Goal: Book appointment/travel/reservation

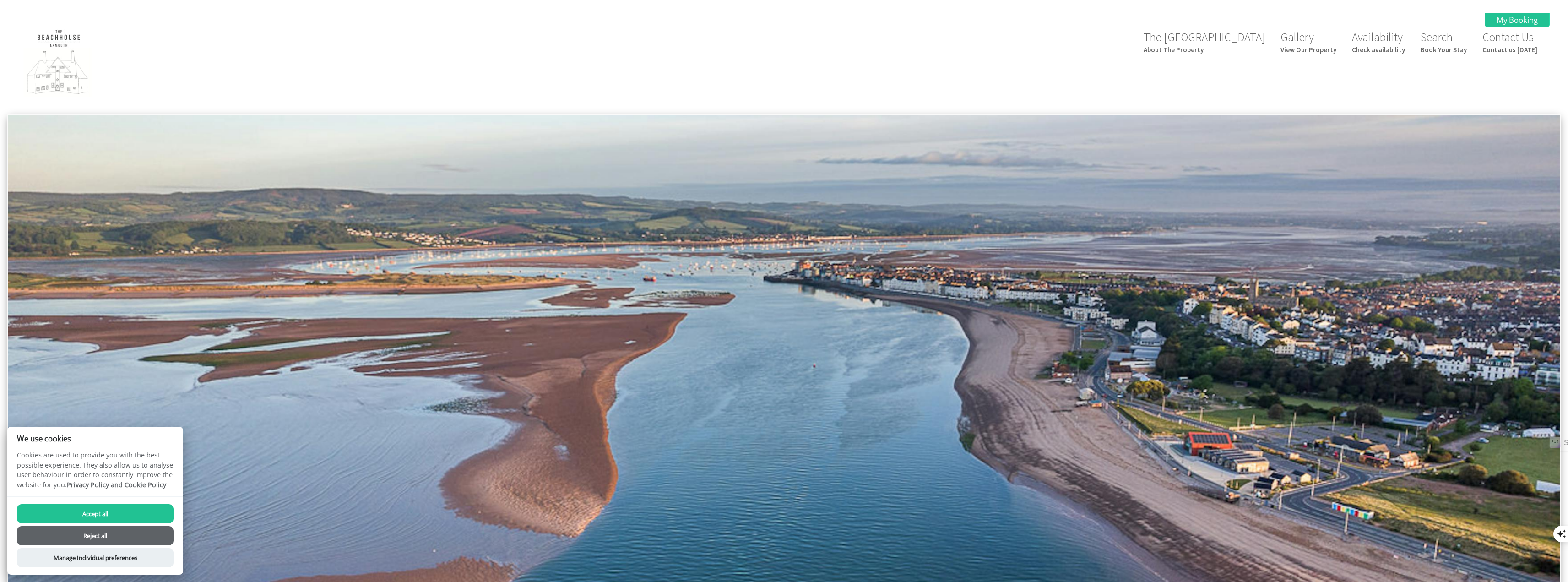
click at [96, 514] on button "Accept all" at bounding box center [95, 514] width 156 height 19
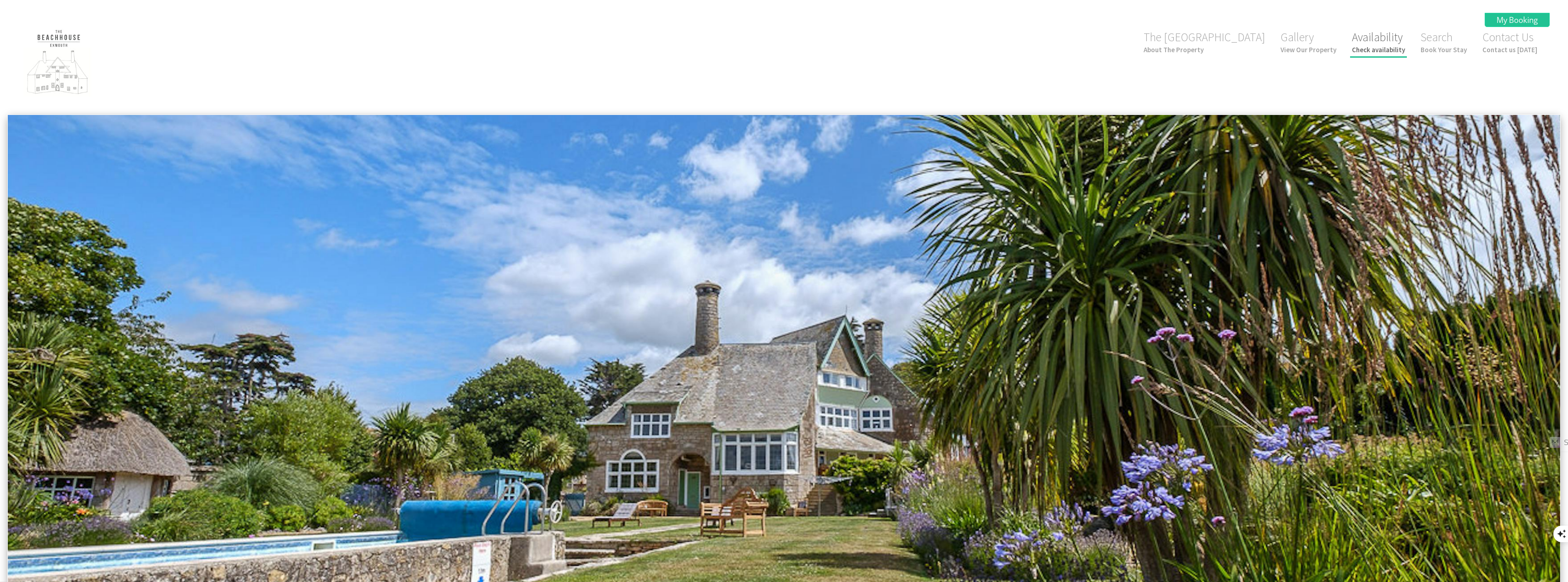
click at [1368, 38] on link "Availability Check availability" at bounding box center [1378, 42] width 53 height 24
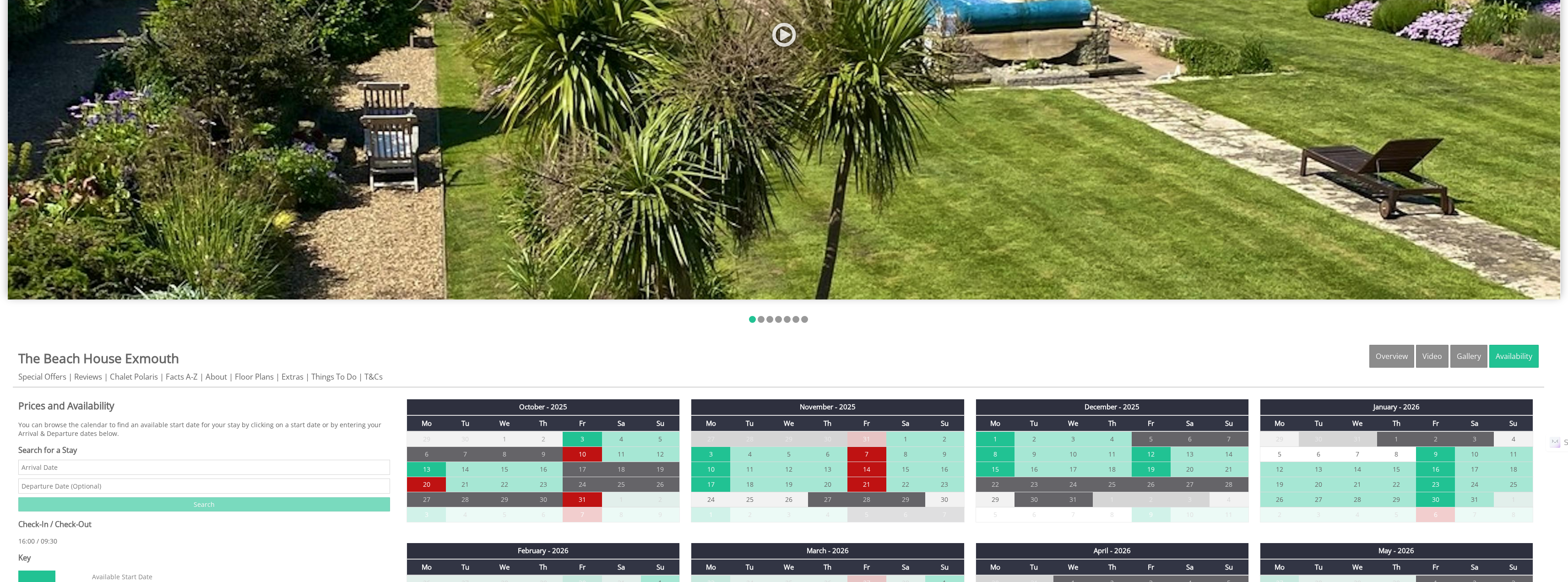
scroll to position [458, 0]
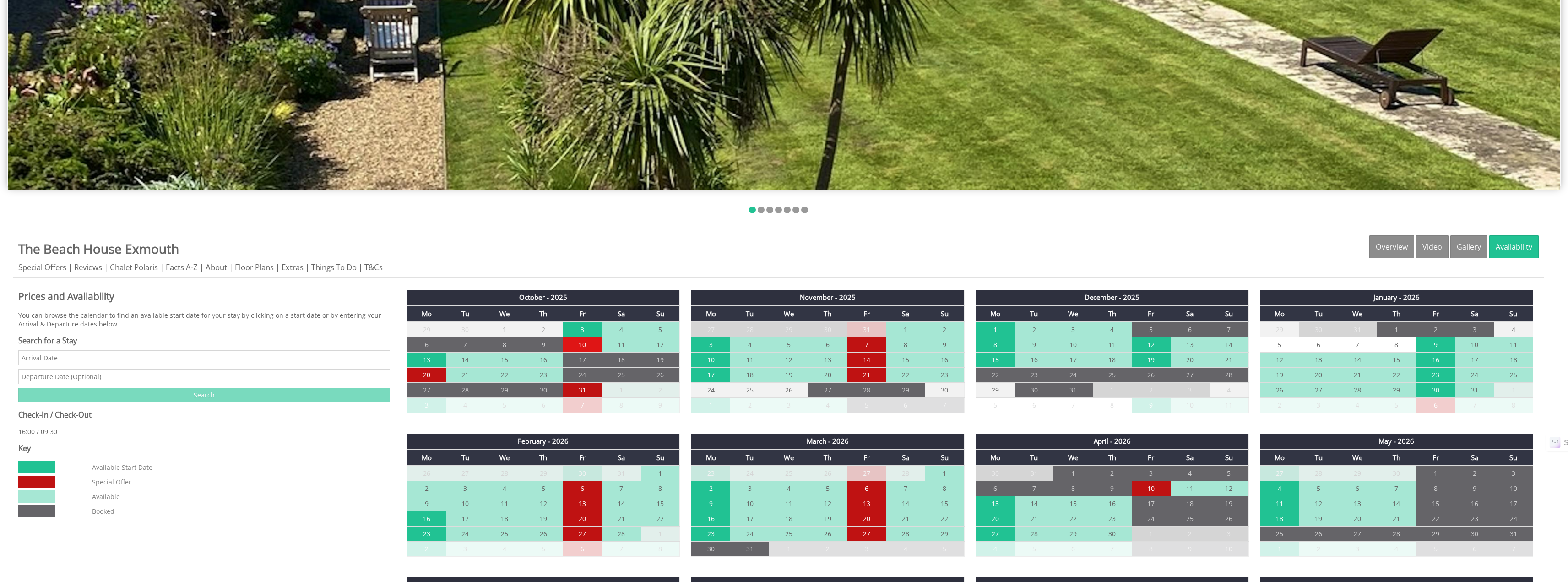
click at [583, 346] on td "10" at bounding box center [582, 345] width 39 height 15
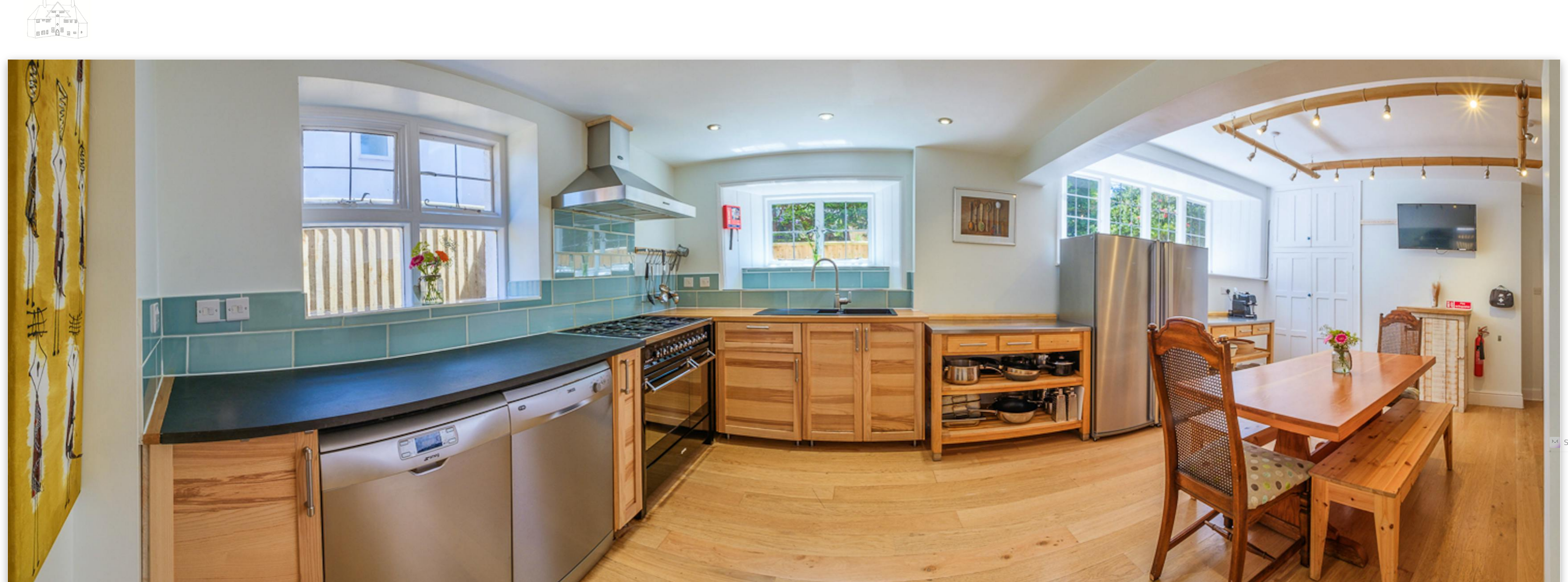
scroll to position [0, 0]
